Goal: Task Accomplishment & Management: Manage account settings

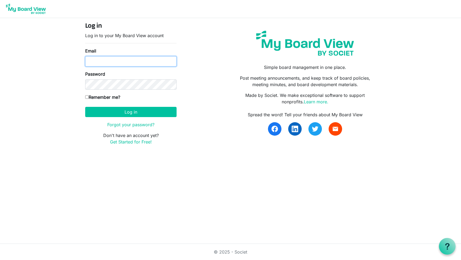
type input "doug.morrow@baptistfoundationil.org"
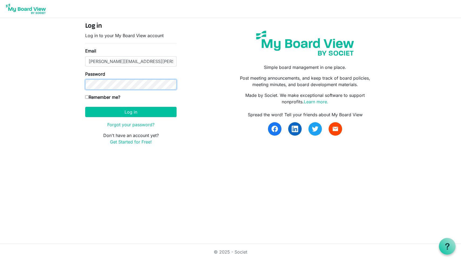
click at [131, 112] on button "Log in" at bounding box center [130, 112] width 91 height 10
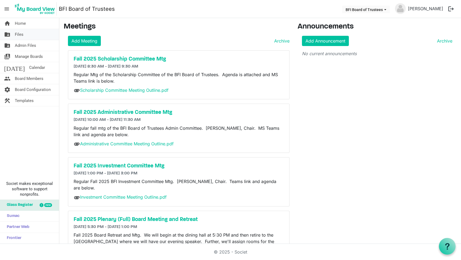
click at [19, 34] on span "Files" at bounding box center [19, 34] width 9 height 11
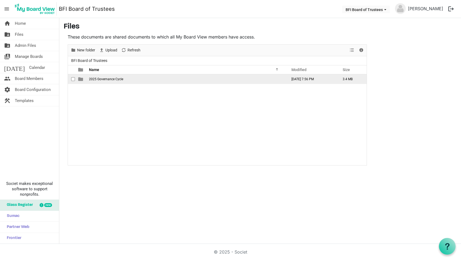
click at [82, 79] on span "is template cell column header type" at bounding box center [80, 79] width 5 height 5
click at [81, 79] on span "is template cell column header type" at bounding box center [80, 79] width 5 height 5
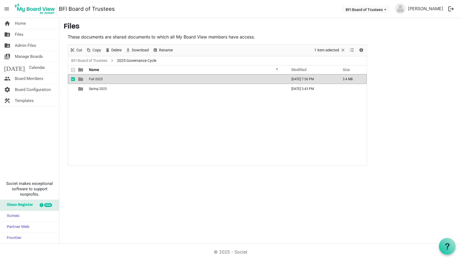
click at [81, 79] on span "is template cell column header type" at bounding box center [80, 79] width 5 height 5
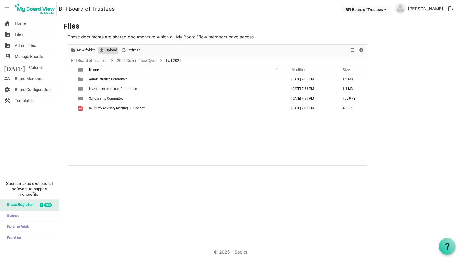
click at [110, 50] on span "Upload" at bounding box center [111, 50] width 13 height 7
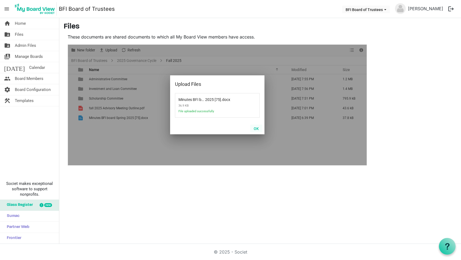
click at [256, 129] on button "OK" at bounding box center [256, 129] width 12 height 8
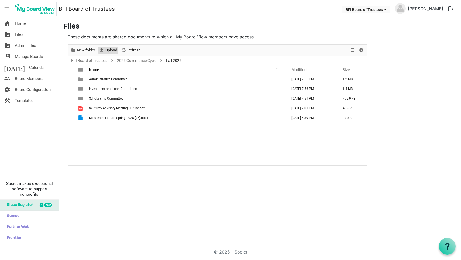
click at [109, 49] on span "Upload" at bounding box center [111, 50] width 13 height 7
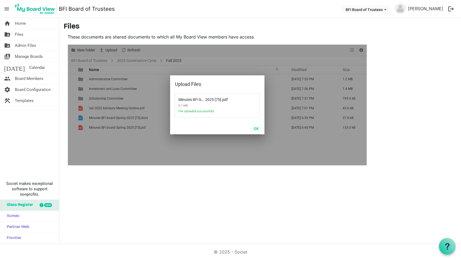
click at [257, 127] on button "OK" at bounding box center [256, 129] width 12 height 8
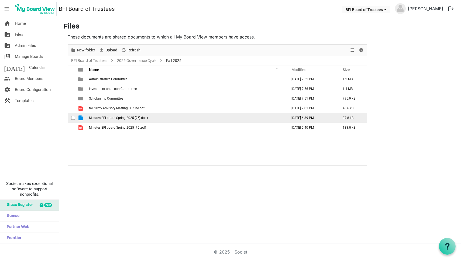
click at [72, 117] on span "checkbox" at bounding box center [73, 118] width 4 height 4
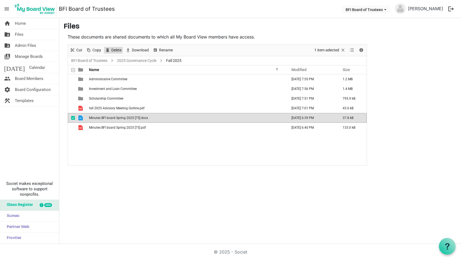
click at [113, 49] on span "Delete" at bounding box center [116, 50] width 11 height 7
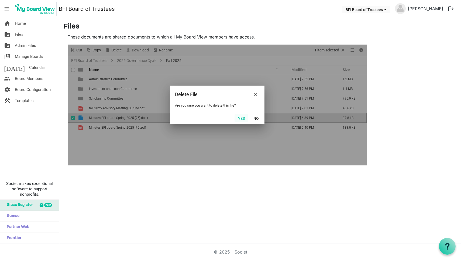
click at [241, 119] on button "Yes" at bounding box center [241, 119] width 14 height 8
